Goal: Task Accomplishment & Management: Manage account settings

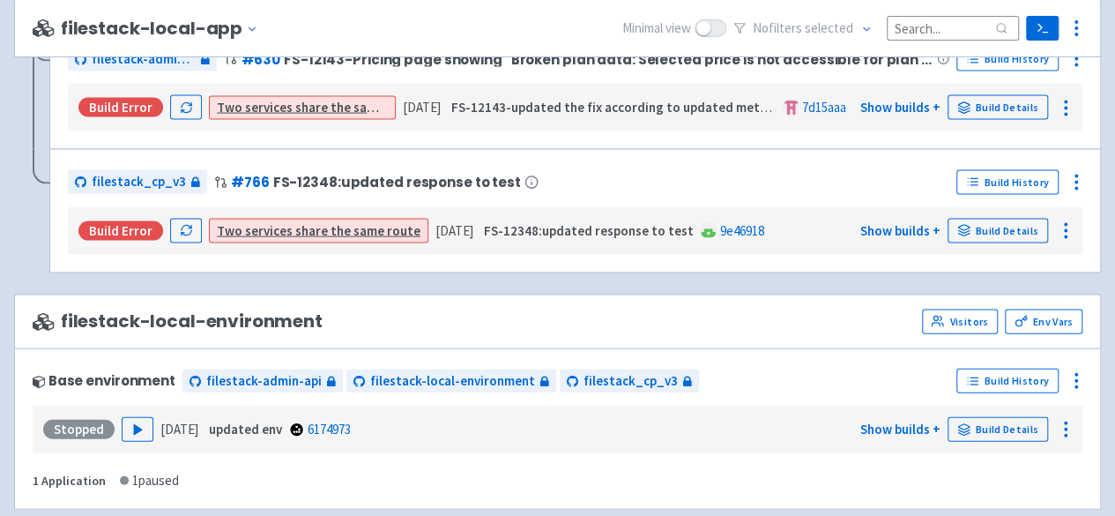
scroll to position [1763, 0]
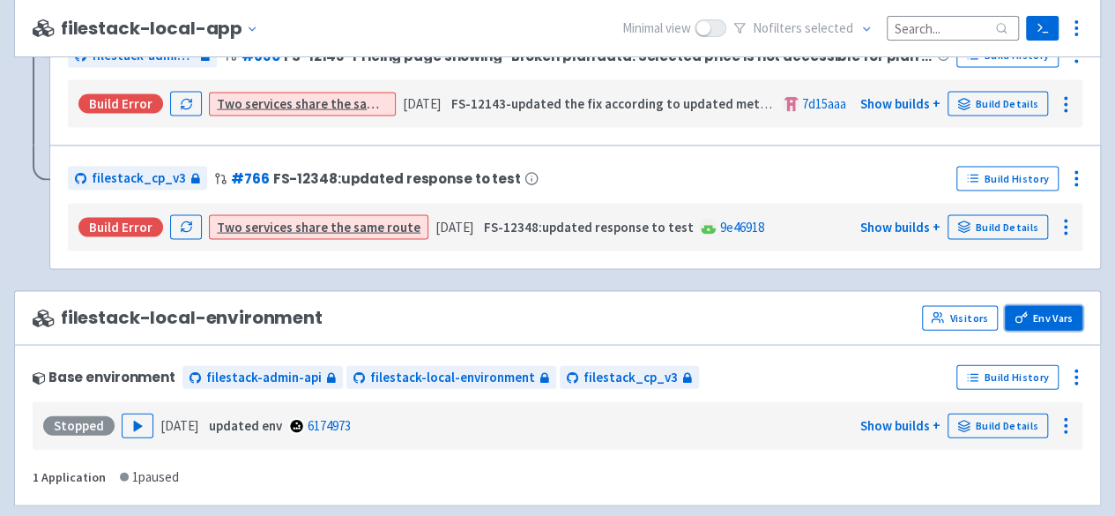
click at [1051, 309] on link "Env Vars" at bounding box center [1044, 318] width 78 height 25
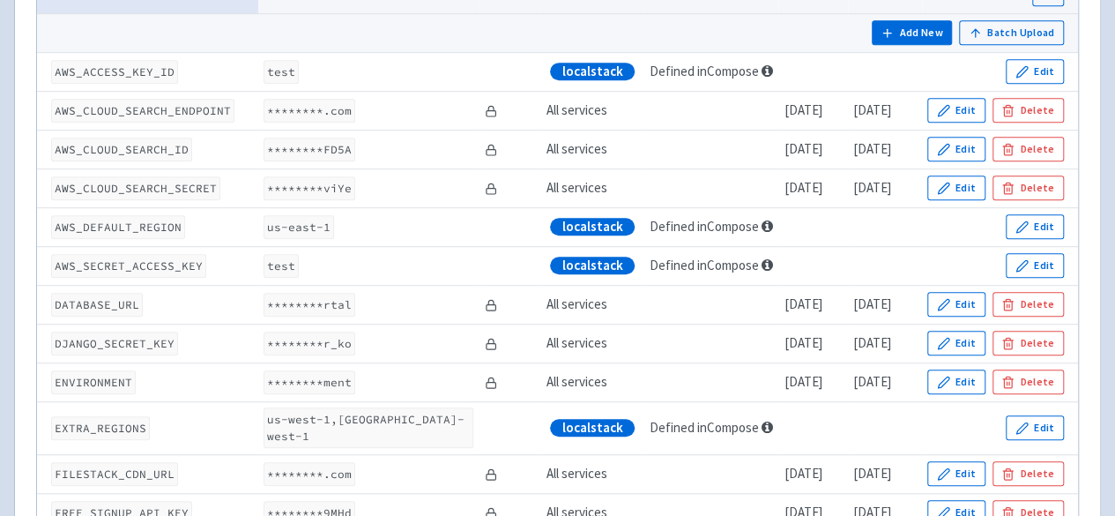
scroll to position [88, 0]
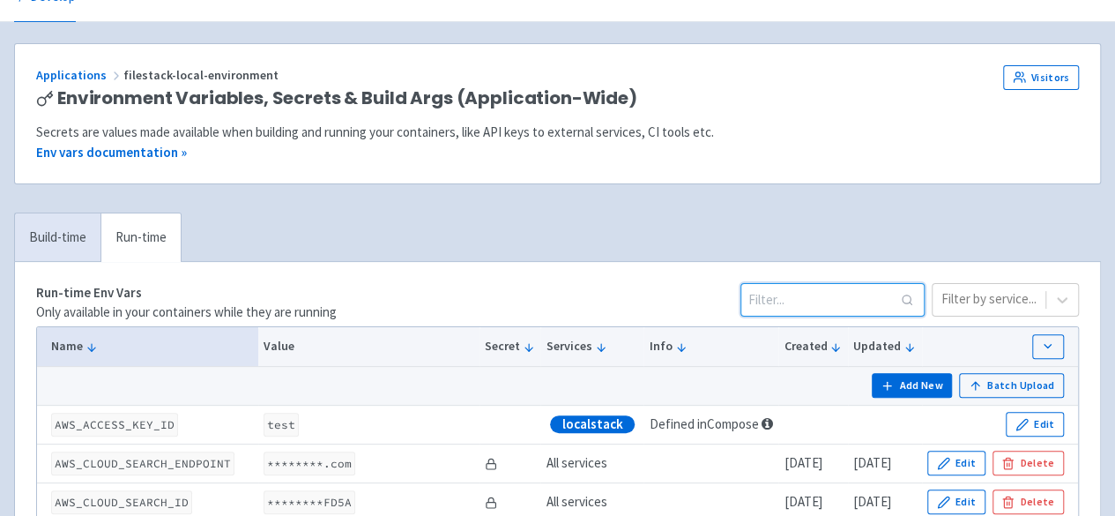
click at [847, 298] on input at bounding box center [832, 299] width 184 height 33
paste input "POSTGRESQL_DBNAME"
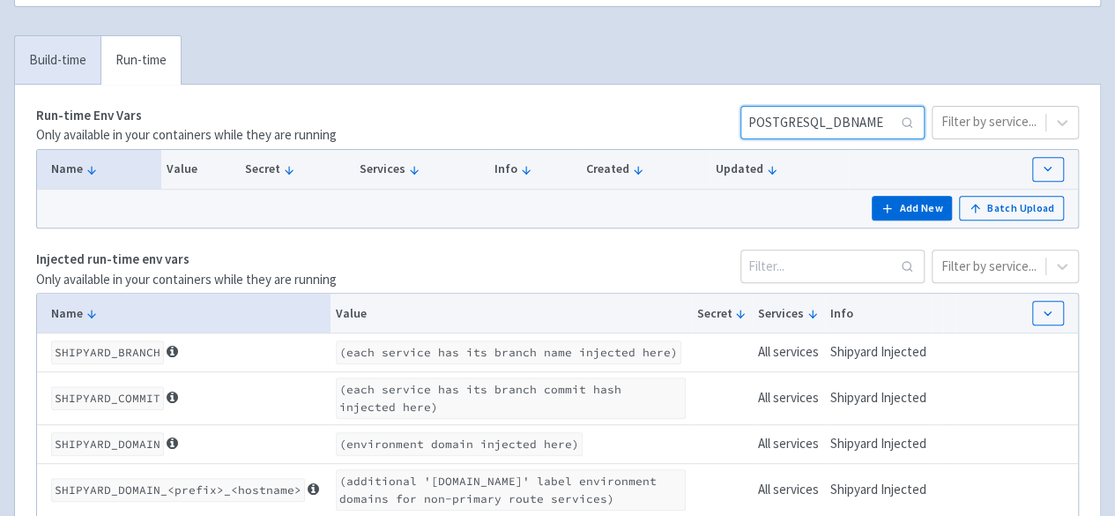
scroll to position [353, 0]
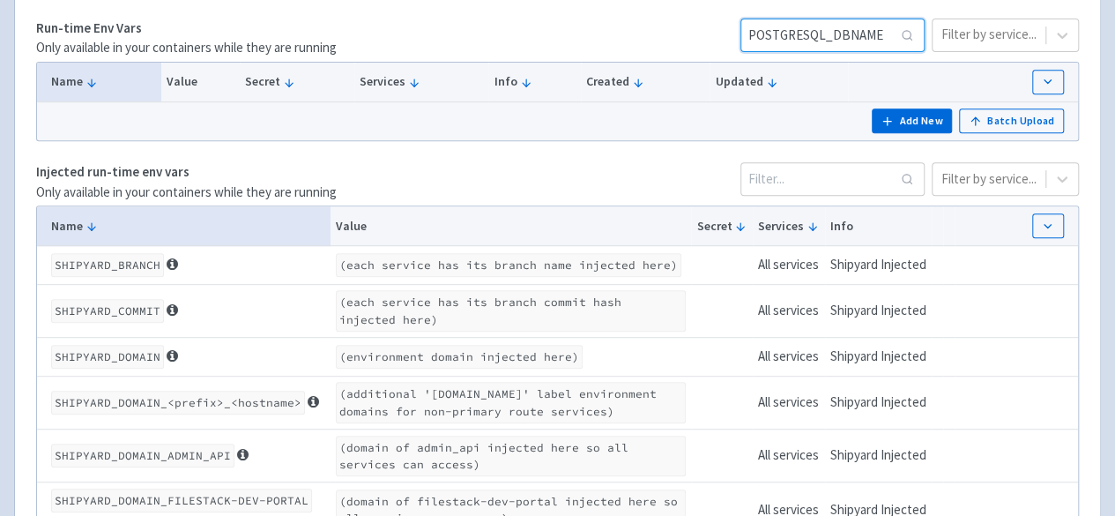
type input "POSTGRESQL_DBNAME"
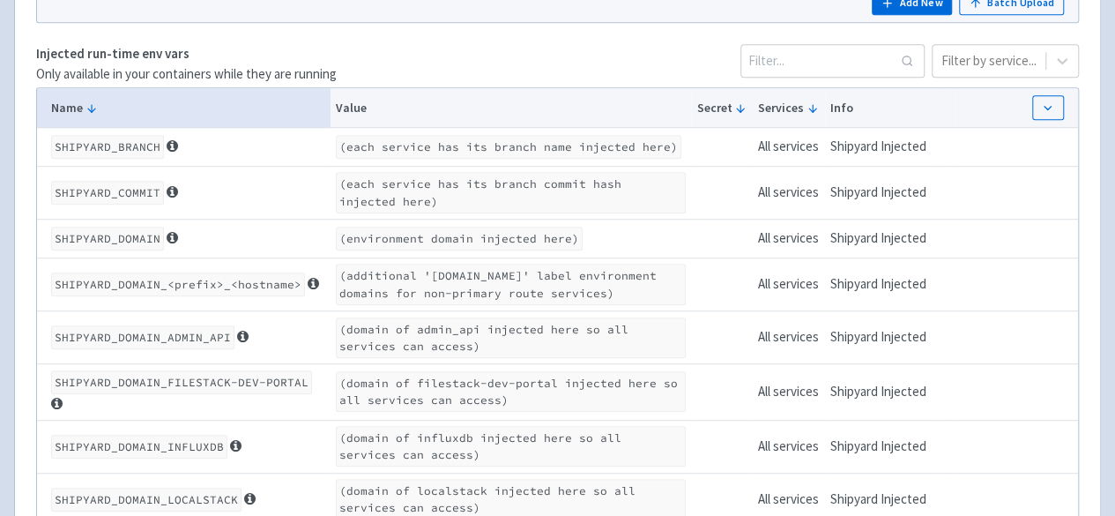
scroll to position [30, 0]
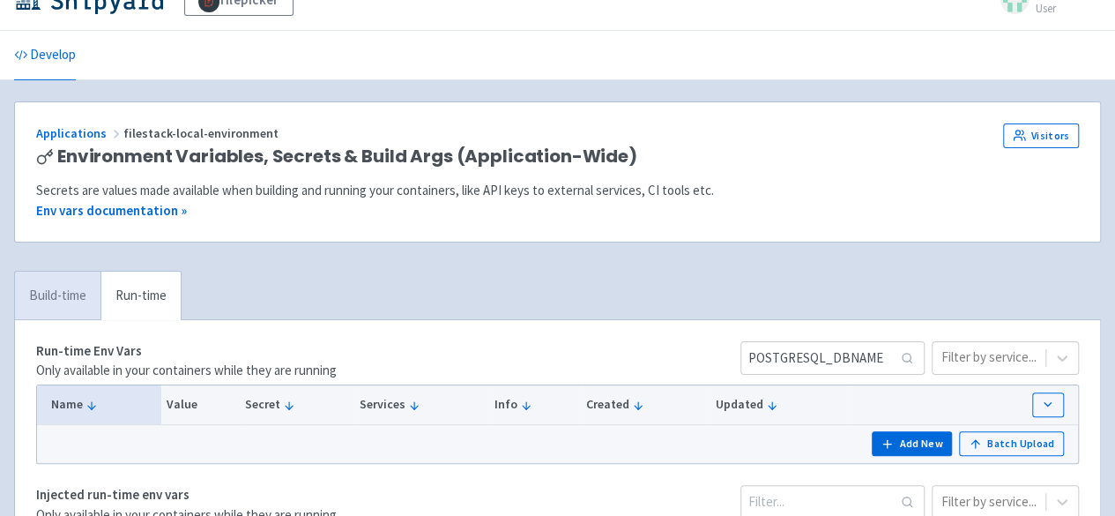
click at [46, 289] on link "Build-time" at bounding box center [58, 295] width 86 height 48
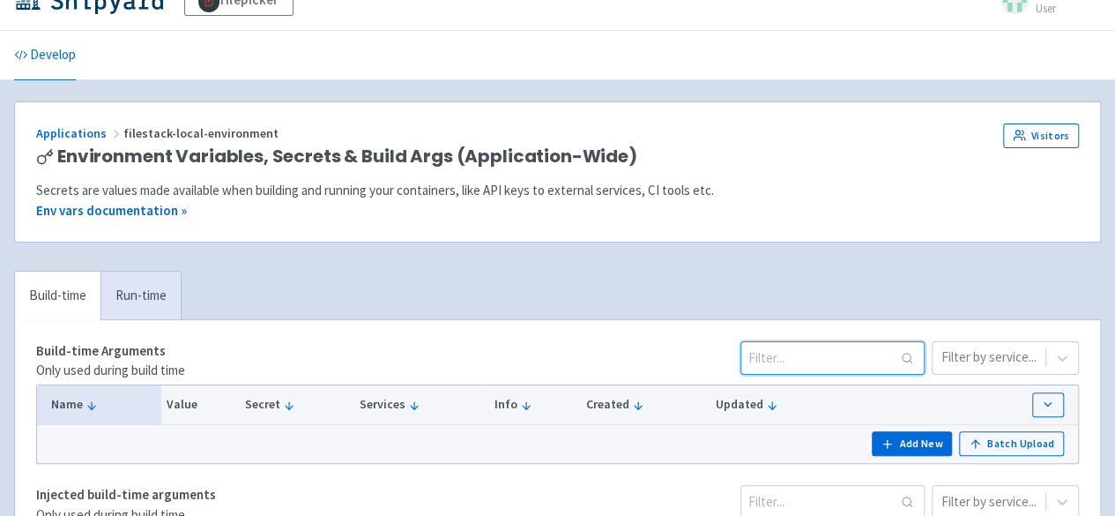
click at [848, 352] on input at bounding box center [832, 357] width 184 height 33
paste input "POSTGRESQL_DBNAME"
type input "POSTGRESQL_DBNAME"
click at [67, 291] on link "Build-time" at bounding box center [58, 295] width 86 height 48
click at [137, 294] on link "Run-time" at bounding box center [140, 295] width 80 height 48
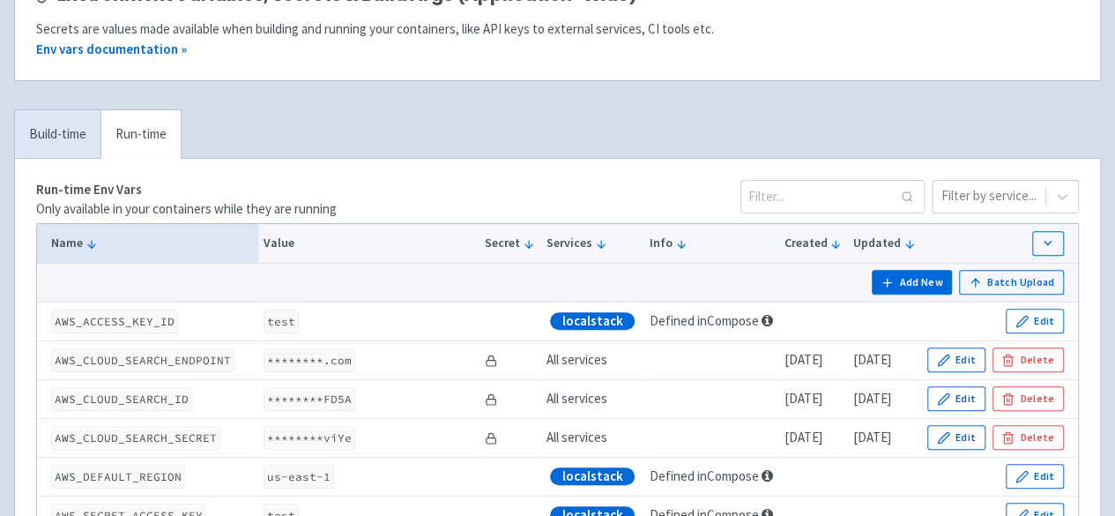
scroll to position [206, 0]
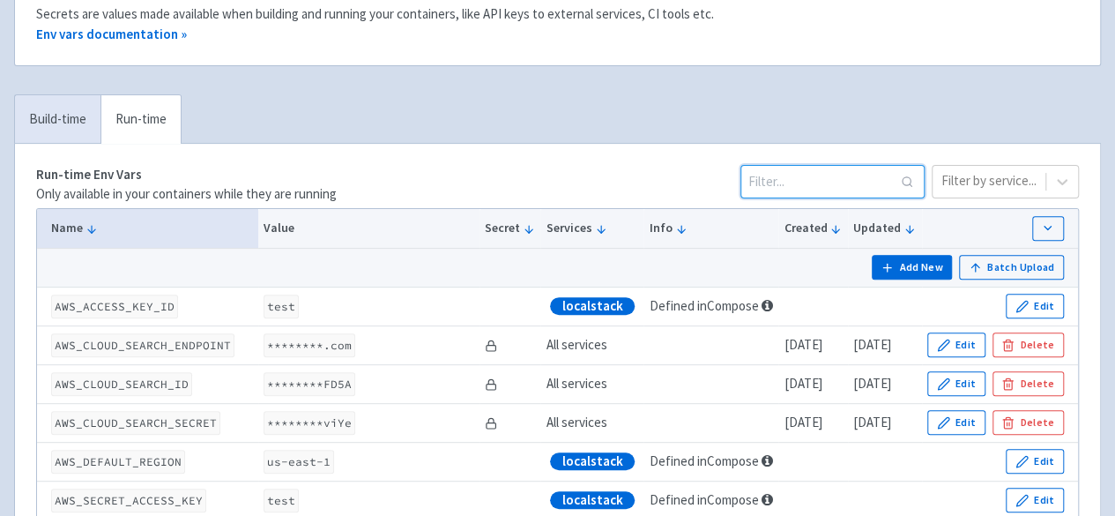
click at [818, 182] on input at bounding box center [832, 181] width 184 height 33
paste input "POSTGRESQL_DBNAME"
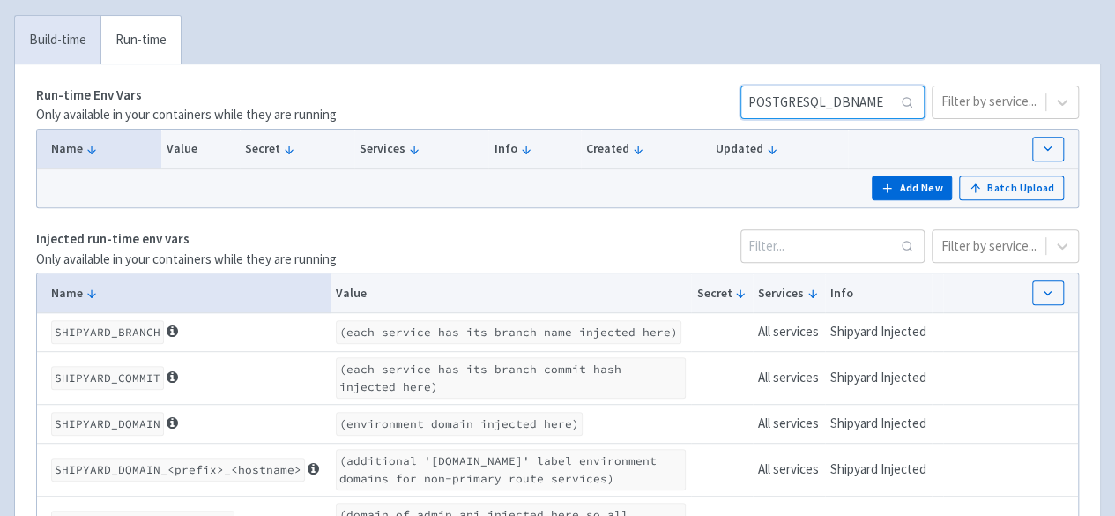
scroll to position [0, 0]
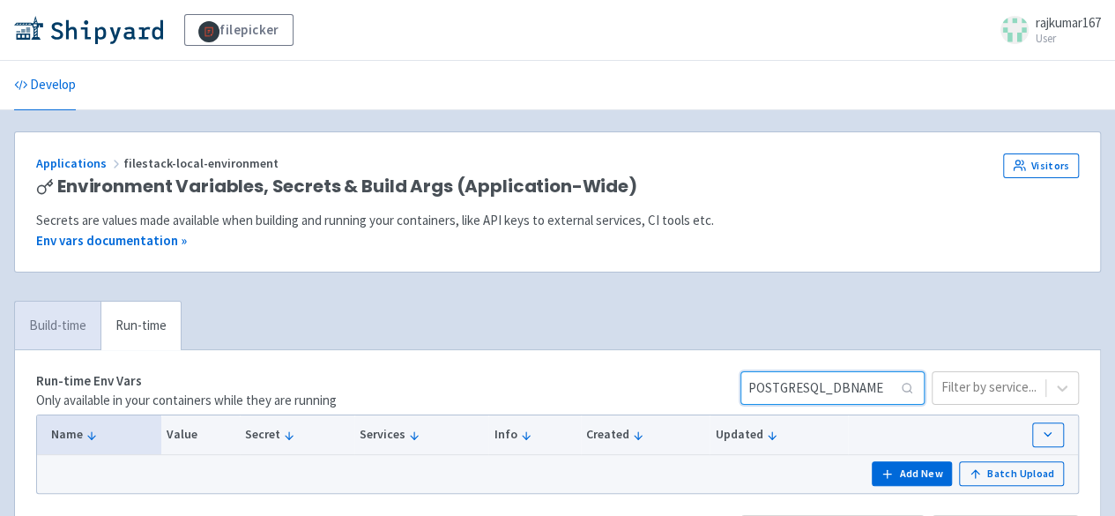
type input "POSTGRESQL_DBNAME"
click at [48, 322] on link "Build-time" at bounding box center [58, 325] width 86 height 48
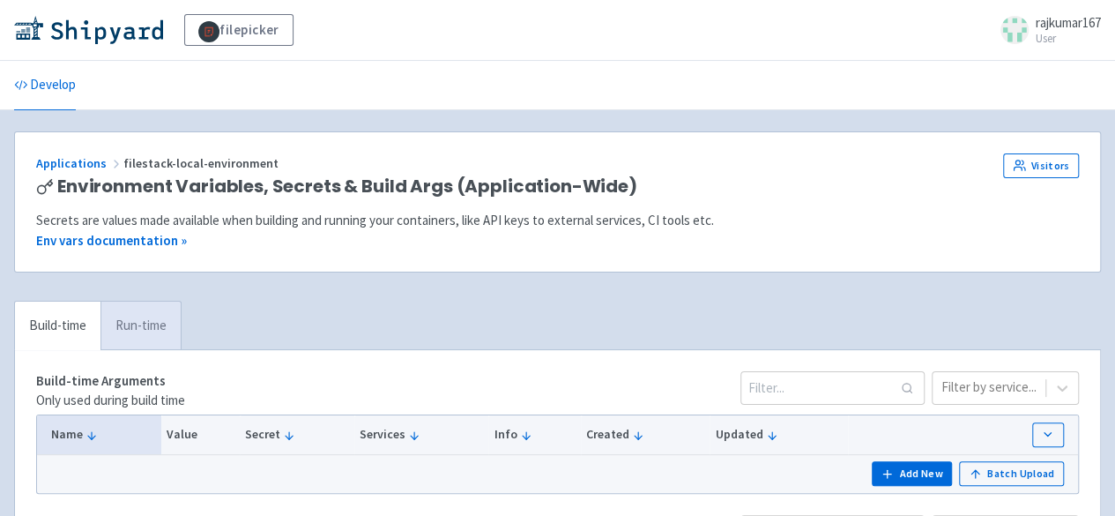
click at [141, 328] on link "Run-time" at bounding box center [140, 325] width 80 height 48
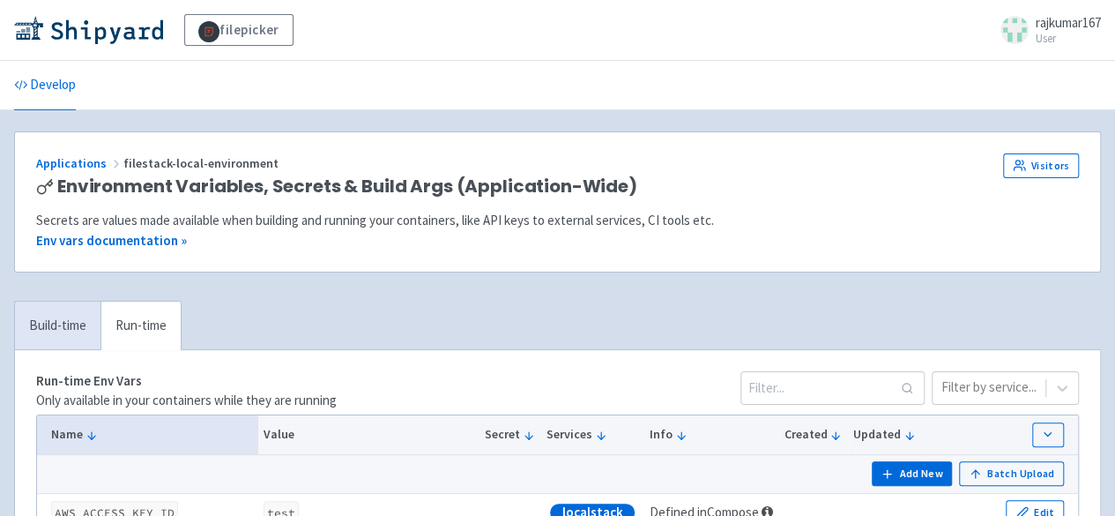
click at [75, 170] on div "Applications filestack-local-environment" at bounding box center [444, 163] width 817 height 20
click at [78, 163] on link "Applications" at bounding box center [79, 163] width 87 height 16
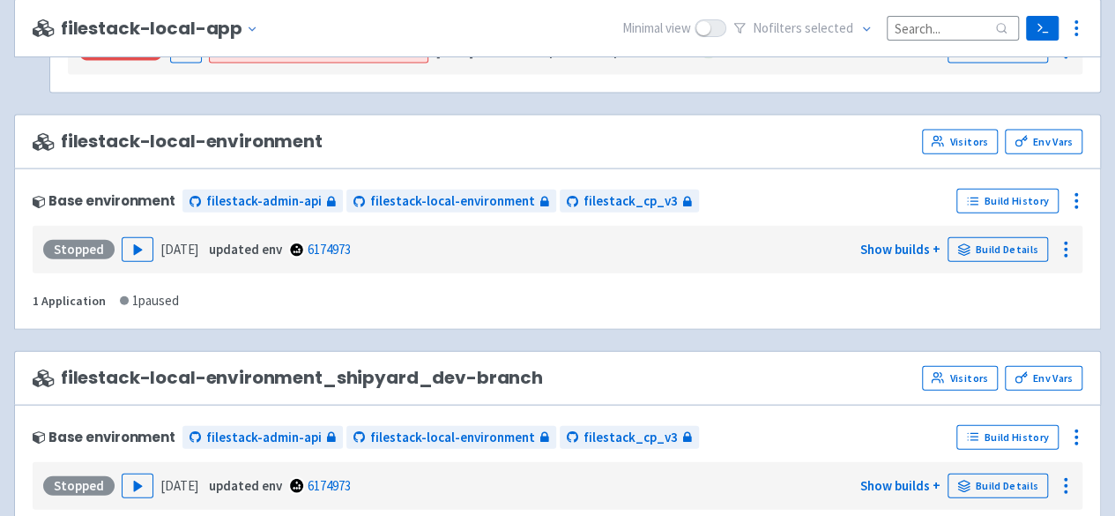
scroll to position [1851, 0]
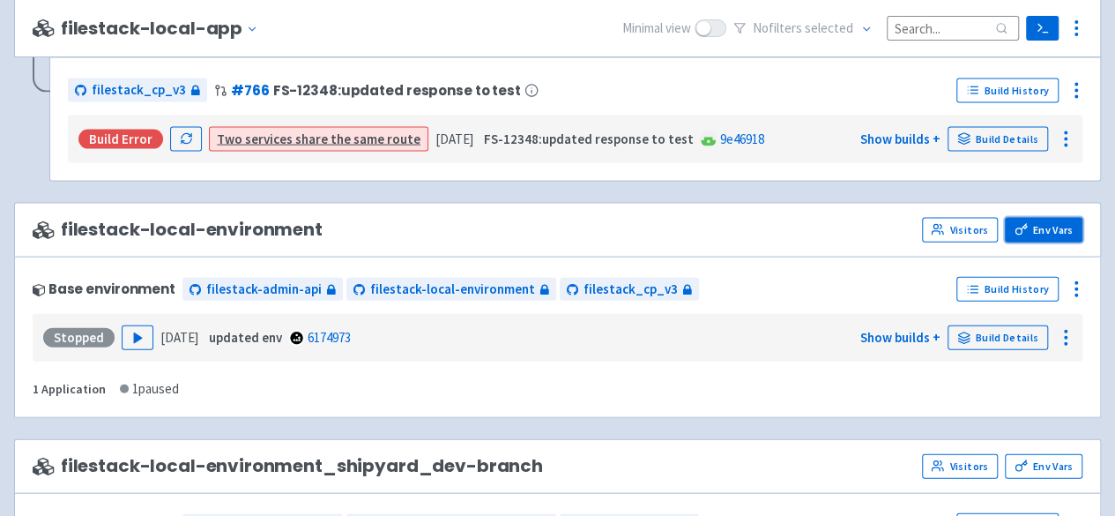
click at [1047, 225] on link "Env Vars" at bounding box center [1044, 230] width 78 height 25
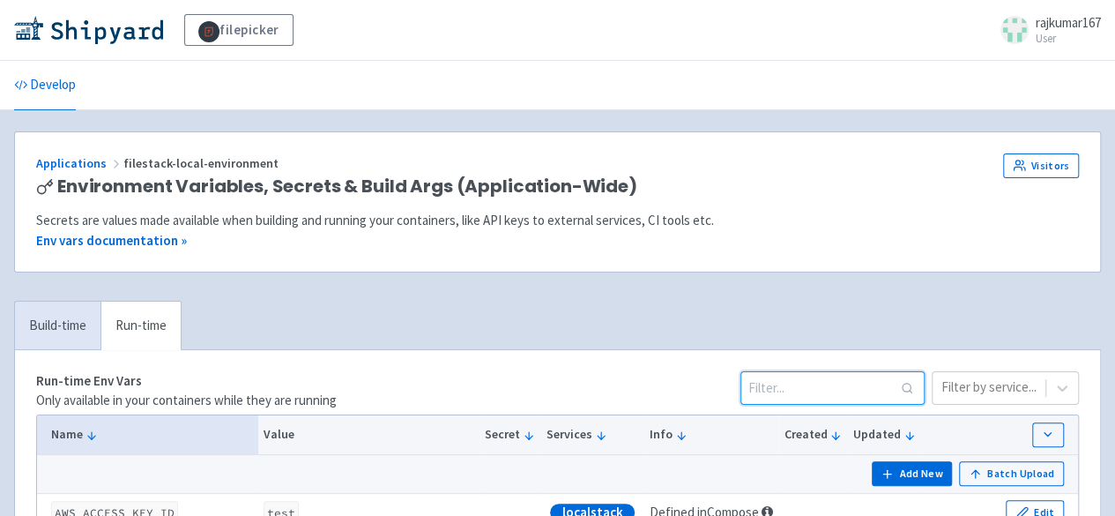
click at [894, 383] on input at bounding box center [832, 387] width 184 height 33
paste input "POSTGRESQL_DBNAME"
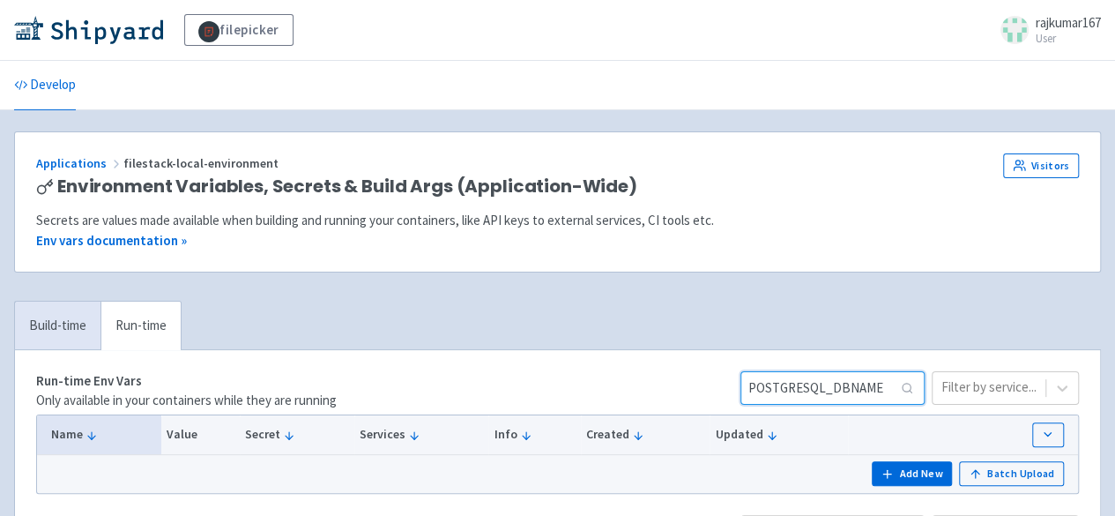
type input "POSTGRESQL_DBNAME"
click at [1064, 390] on div "Filter by service..." at bounding box center [1005, 387] width 147 height 33
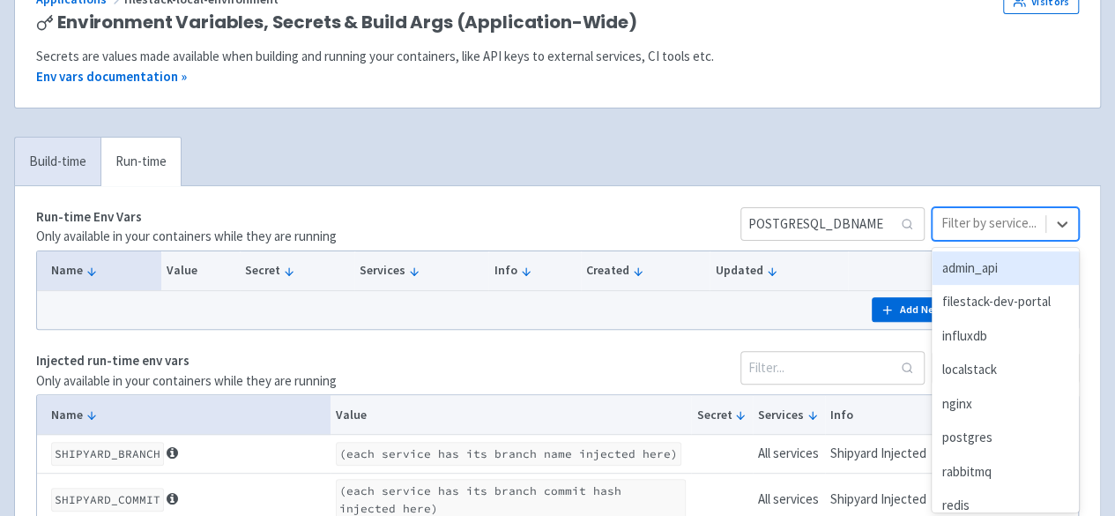
click at [998, 274] on div "admin_api" at bounding box center [1005, 268] width 147 height 34
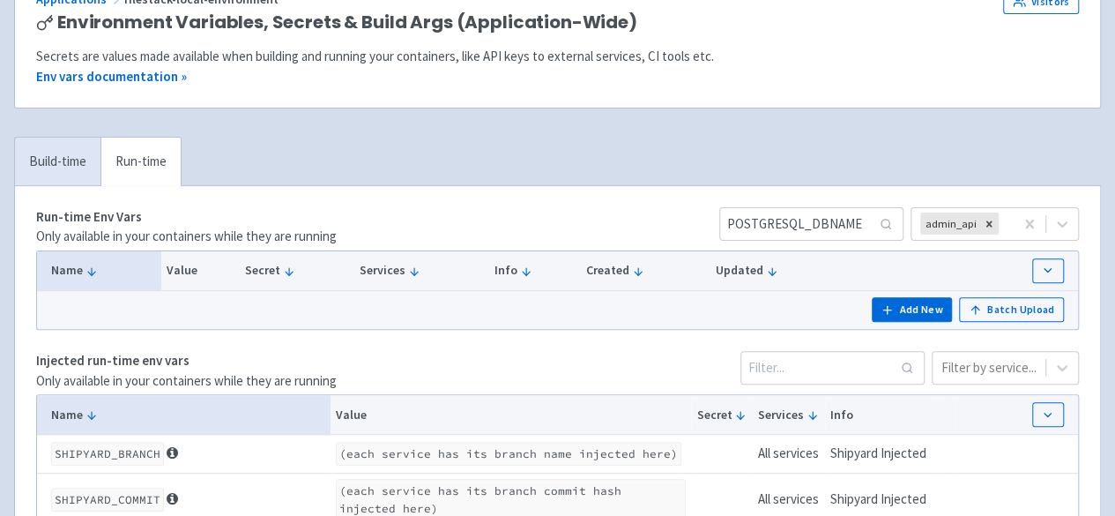
click at [695, 212] on div "Run-time Env Vars Only available in your containers while they are running POST…" at bounding box center [557, 227] width 1043 height 40
click at [993, 220] on icon "Remove admin_api" at bounding box center [989, 224] width 12 height 12
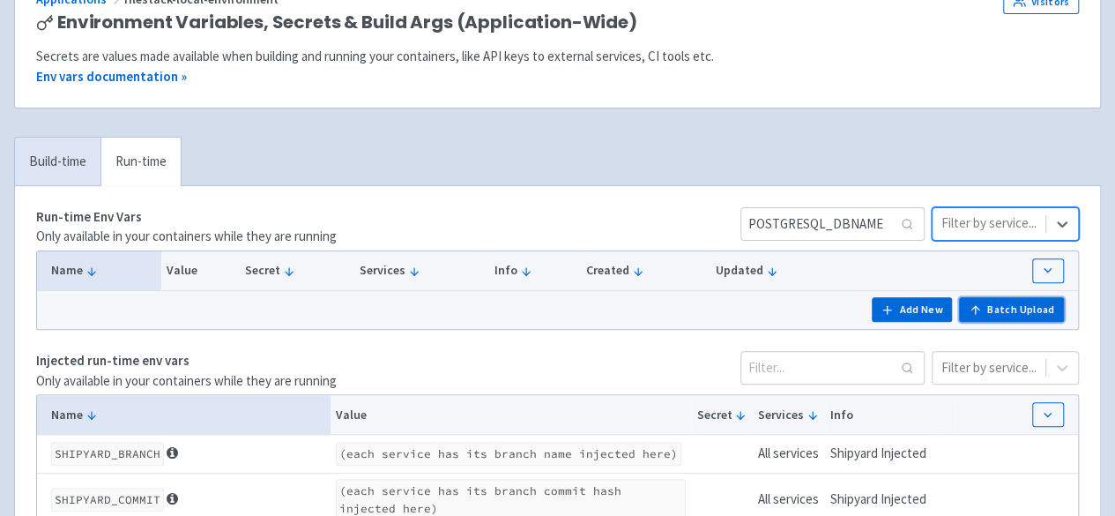
click at [977, 311] on icon "button" at bounding box center [975, 309] width 13 height 13
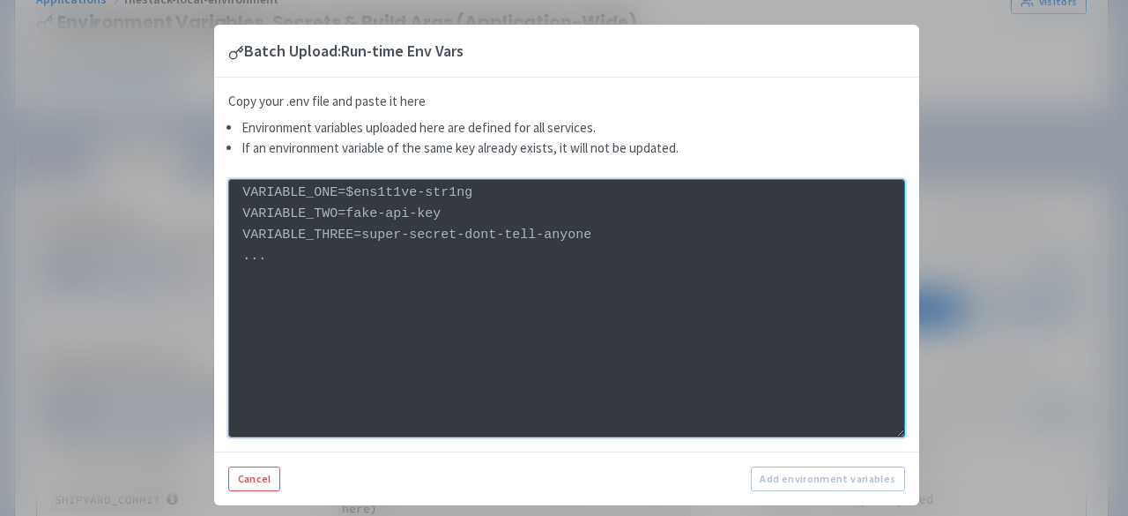
click at [495, 357] on textarea at bounding box center [566, 308] width 677 height 258
paste textarea "ENVIRONMENT=staging GOOGLE_DATASET_ID=filepicker_events GOOGLE_CORSAIR_TABLE=co…"
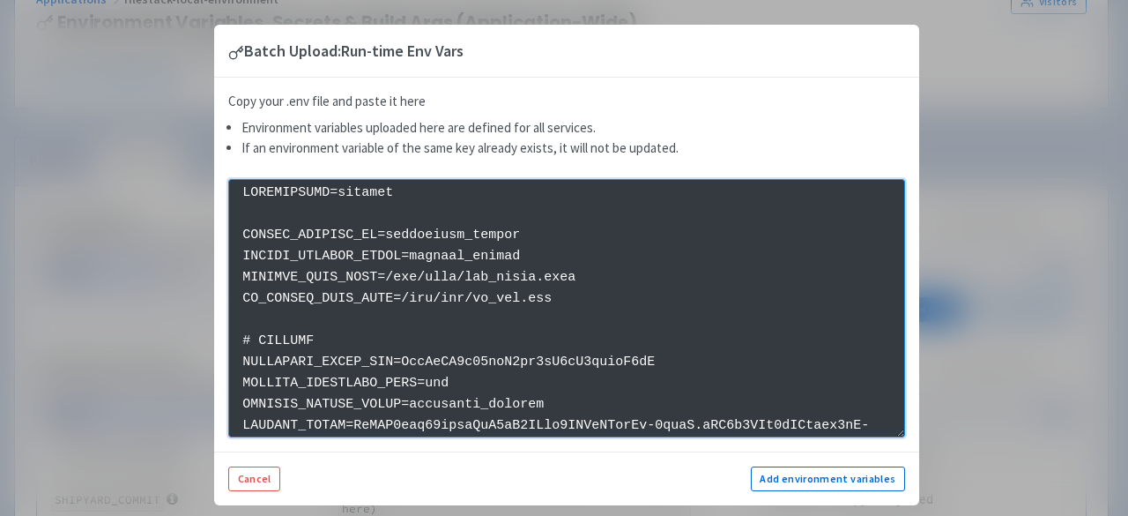
scroll to position [1647, 0]
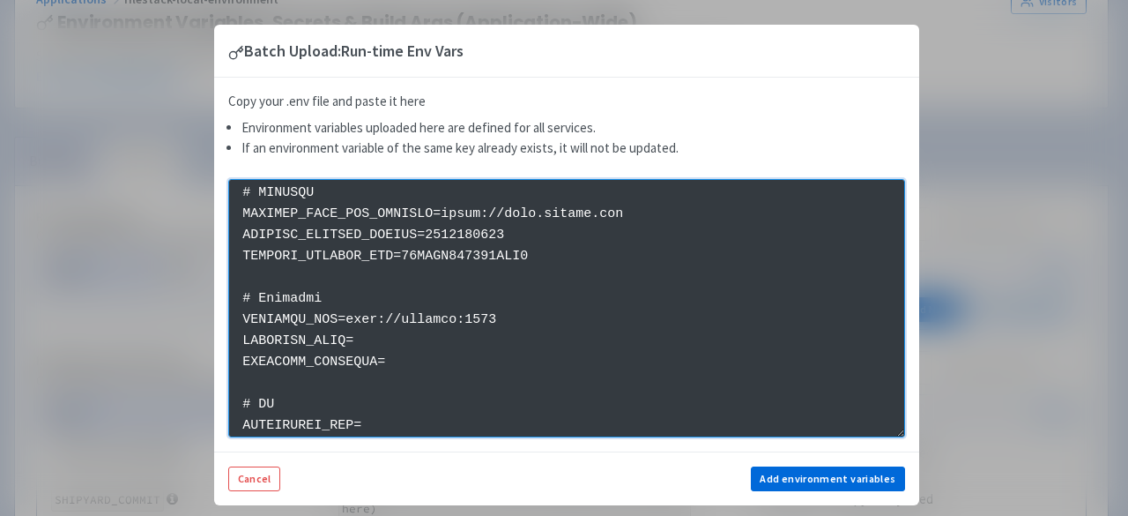
type textarea "ENVIRONMENT=staging GOOGLE_DATASET_ID=filepicker_events GOOGLE_CORSAIR_TABLE=co…"
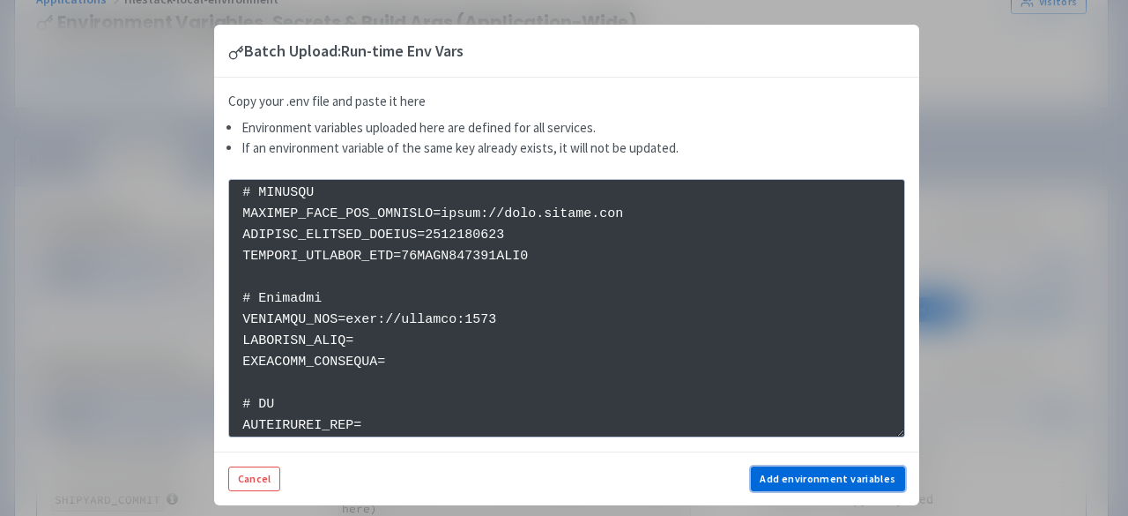
click at [774, 469] on button "Add environment variables" at bounding box center [828, 478] width 154 height 25
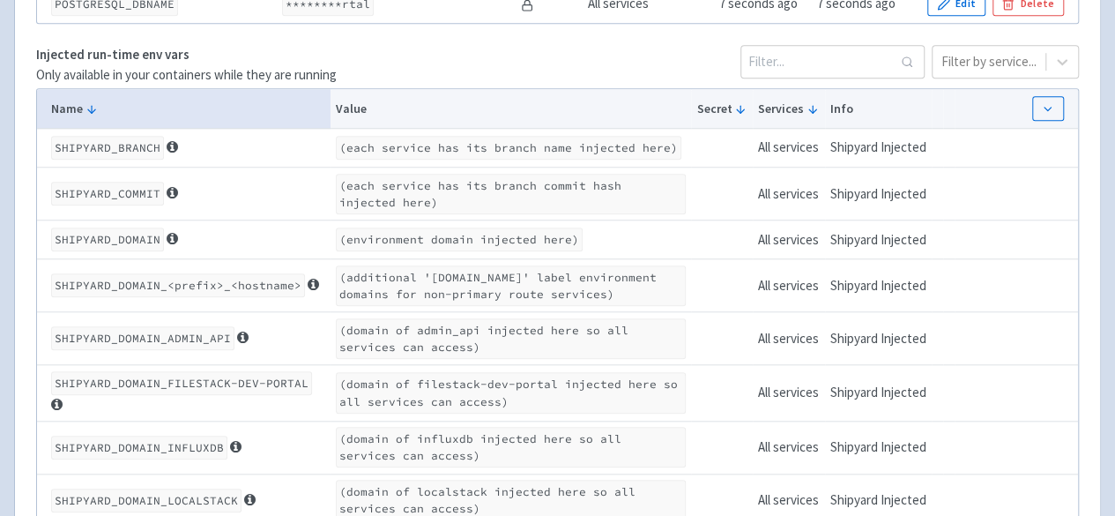
scroll to position [207, 0]
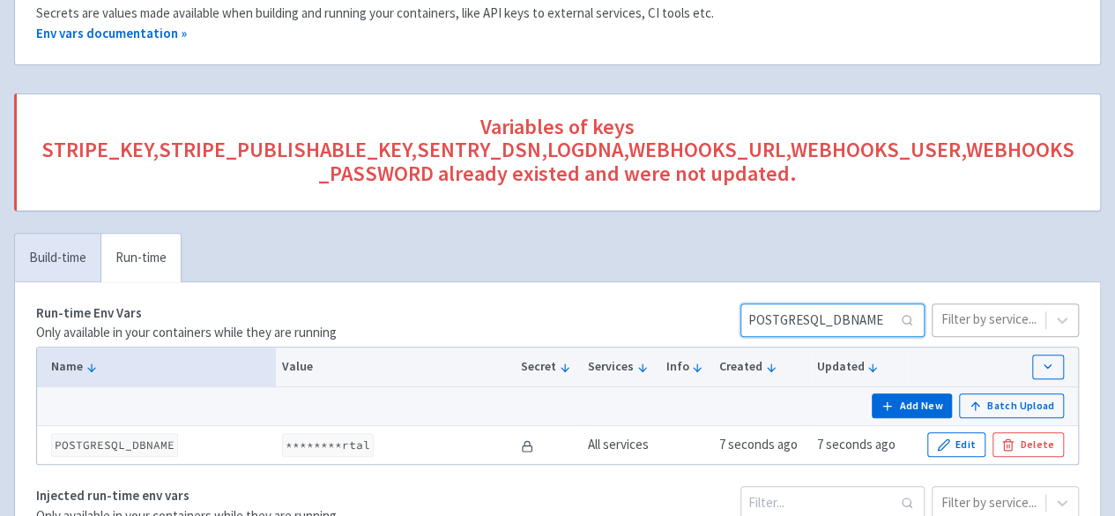
click at [812, 316] on input "POSTGRESQL_DBNAME" at bounding box center [832, 319] width 184 height 33
click at [907, 315] on input "POSTGRESQL_DBNAME" at bounding box center [832, 319] width 184 height 33
click at [53, 250] on link "Build-time" at bounding box center [58, 258] width 86 height 48
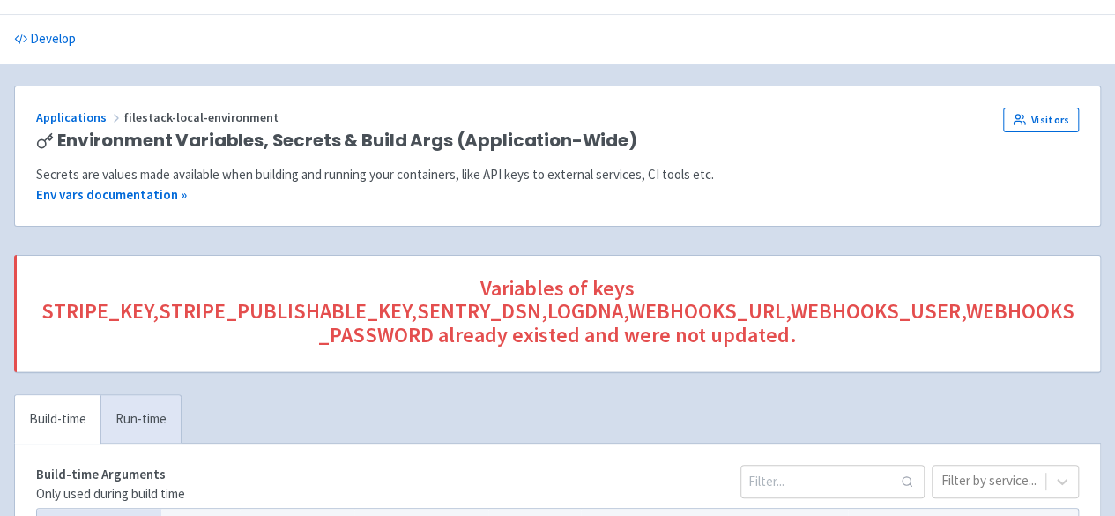
scroll to position [0, 0]
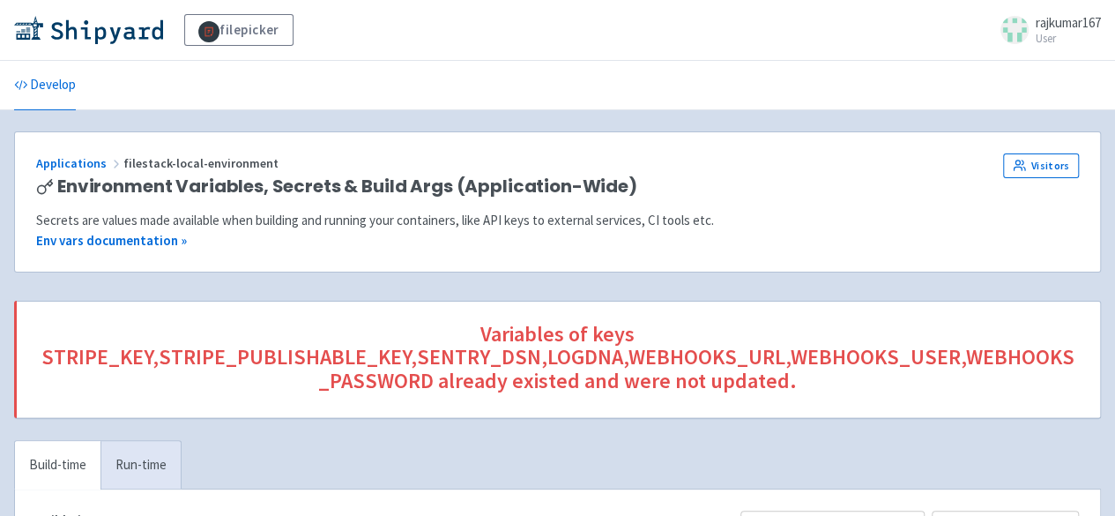
click at [78, 169] on div "Applications filestack-local-environment" at bounding box center [444, 163] width 817 height 20
click at [78, 167] on link "Applications" at bounding box center [79, 163] width 87 height 16
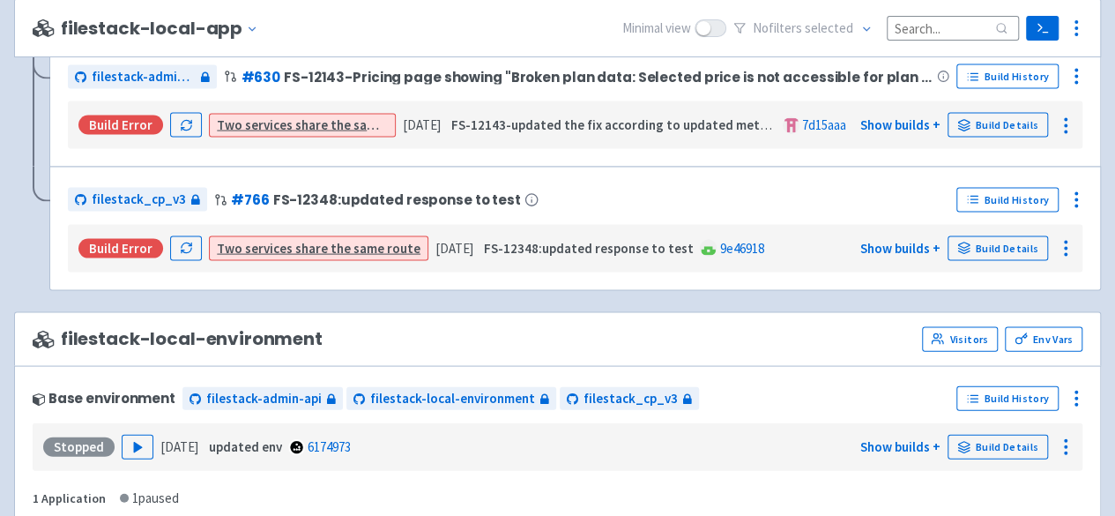
scroll to position [1939, 0]
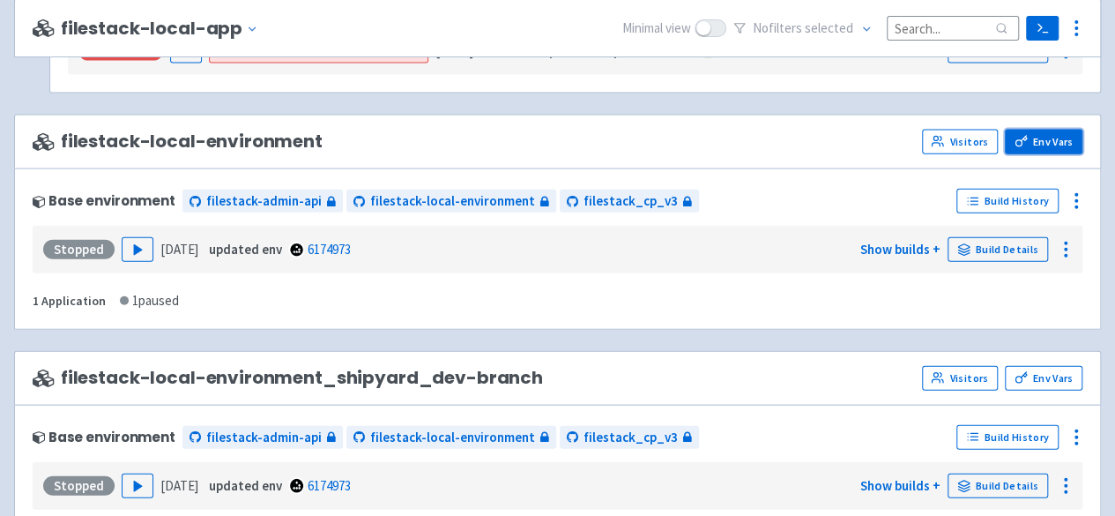
click at [1036, 133] on link "Env Vars" at bounding box center [1044, 142] width 78 height 25
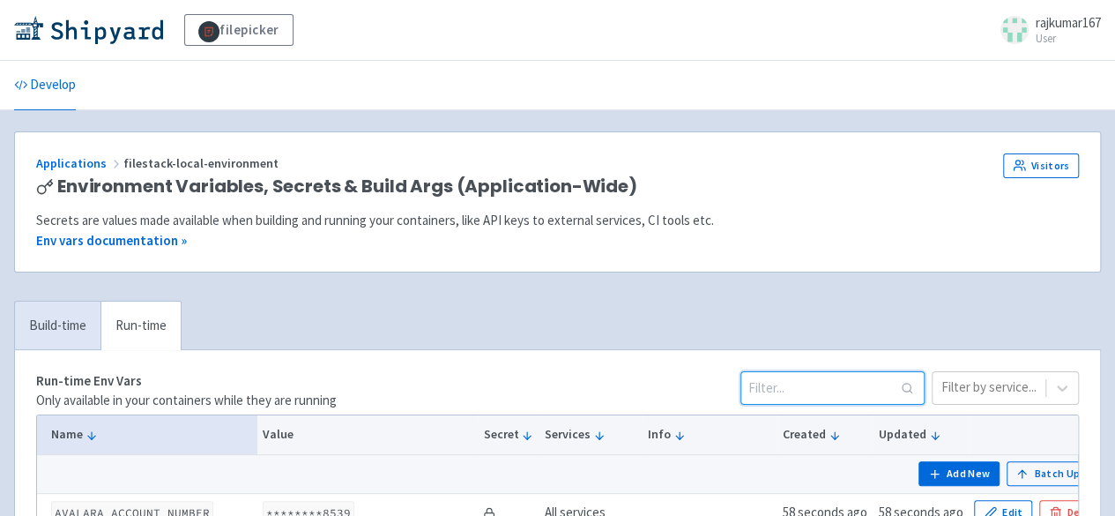
click at [806, 380] on input at bounding box center [832, 387] width 184 height 33
paste input "POSTGRESQL_DBNAME"
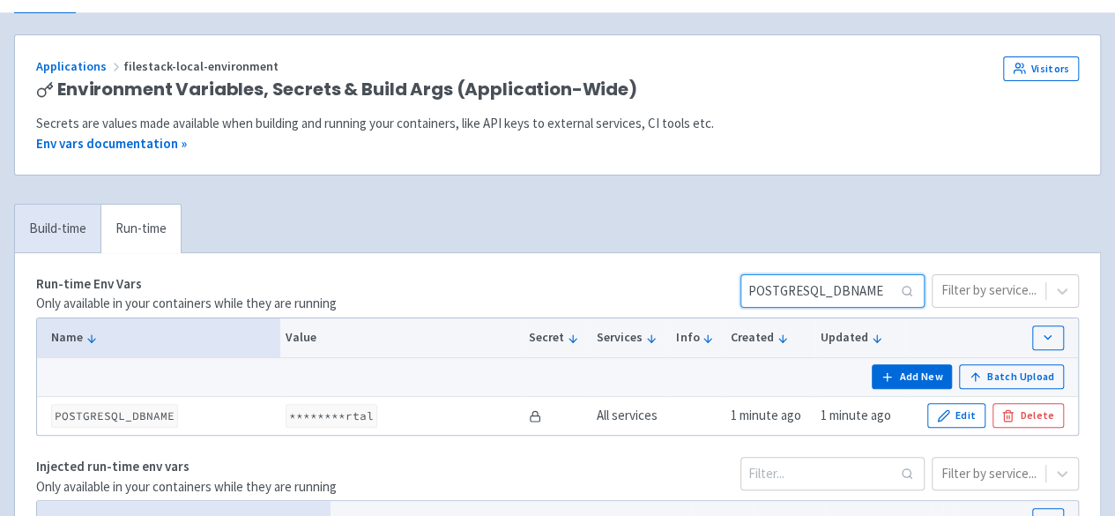
scroll to position [176, 0]
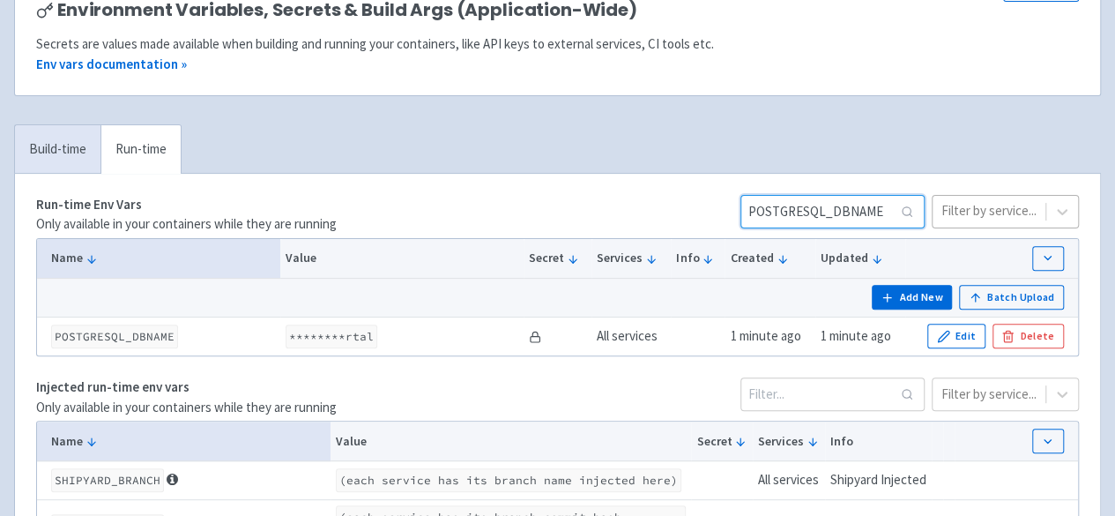
drag, startPoint x: 767, startPoint y: 207, endPoint x: 963, endPoint y: 217, distance: 195.9
click at [963, 217] on div "POSTGRESQL_DBNAME Filter by service..." at bounding box center [909, 215] width 338 height 40
paste input "STRIPE_KEY"
drag, startPoint x: 829, startPoint y: 207, endPoint x: 681, endPoint y: 197, distance: 147.6
click at [681, 197] on div "Run-time Env Vars Only available in your containers while they are running STRI…" at bounding box center [557, 215] width 1043 height 40
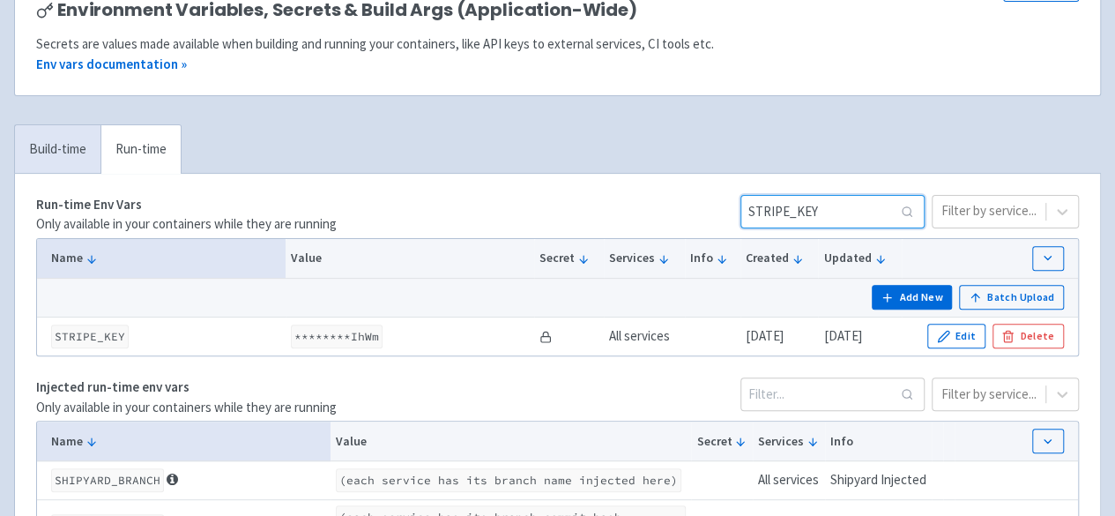
paste input "PUBLISHABLE_"
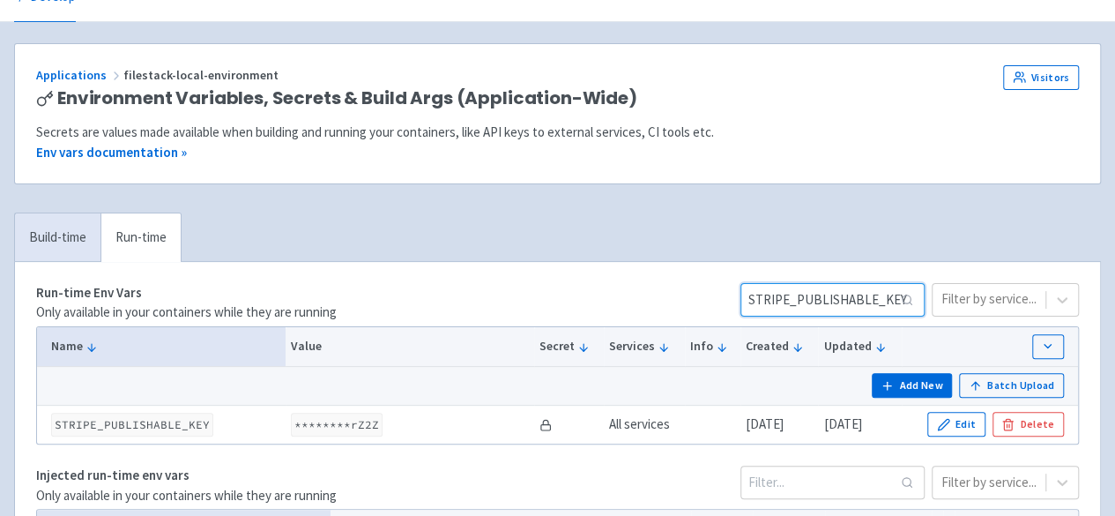
scroll to position [0, 4]
drag, startPoint x: 774, startPoint y: 297, endPoint x: 976, endPoint y: 315, distance: 202.6
click at [976, 315] on div "STRIPE_PUBLISHABLE_KEY Filter by service..." at bounding box center [909, 303] width 338 height 40
type input "S"
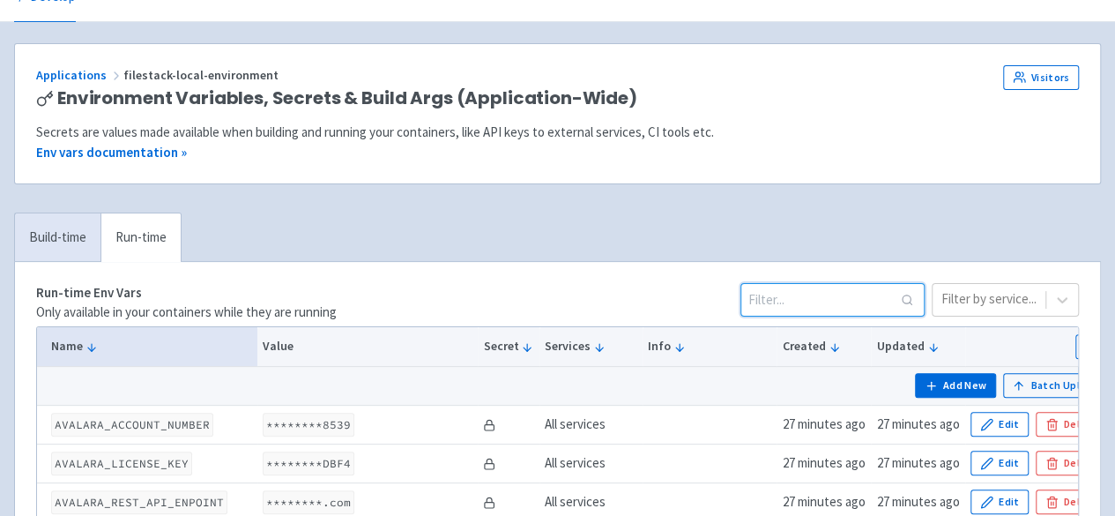
scroll to position [0, 0]
paste input "POSTGRESQL_PASSWORD"
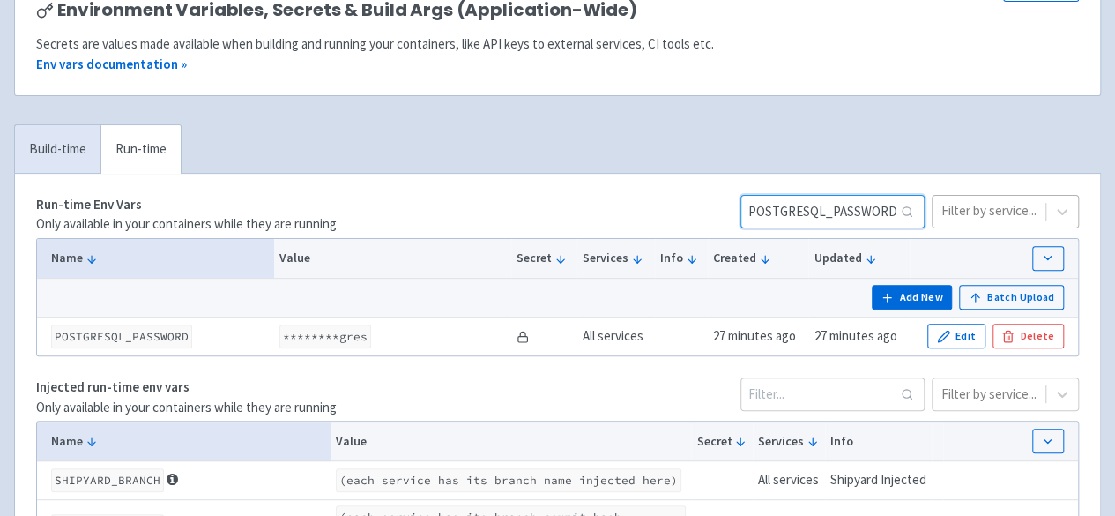
drag, startPoint x: 770, startPoint y: 206, endPoint x: 950, endPoint y: 208, distance: 179.8
click at [950, 208] on div "POSTGRESQL_PASSWORD Filter by service..." at bounding box center [909, 215] width 338 height 40
paste input "FS_ADMIN_API_PW"
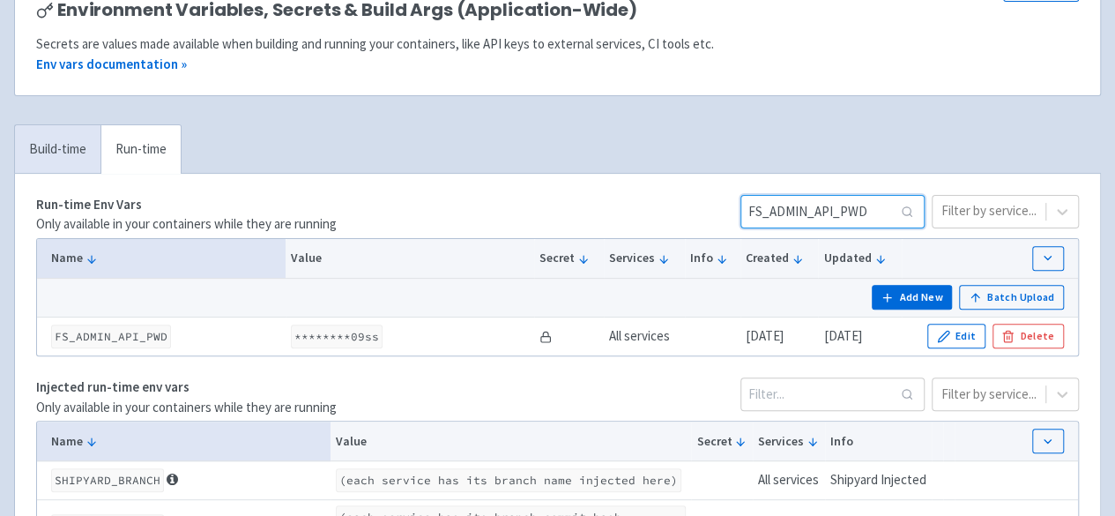
type input "FS_ADMIN_API_PWD"
